Goal: Navigation & Orientation: Go to known website

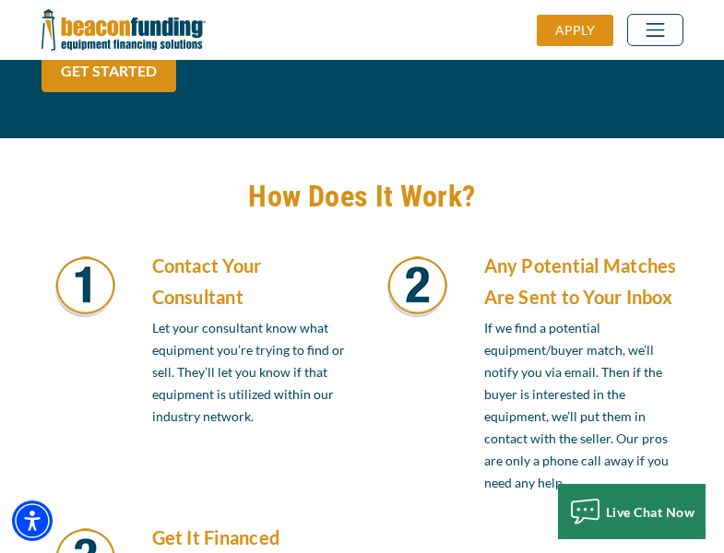
scroll to position [1567, 0]
